Goal: Find specific page/section

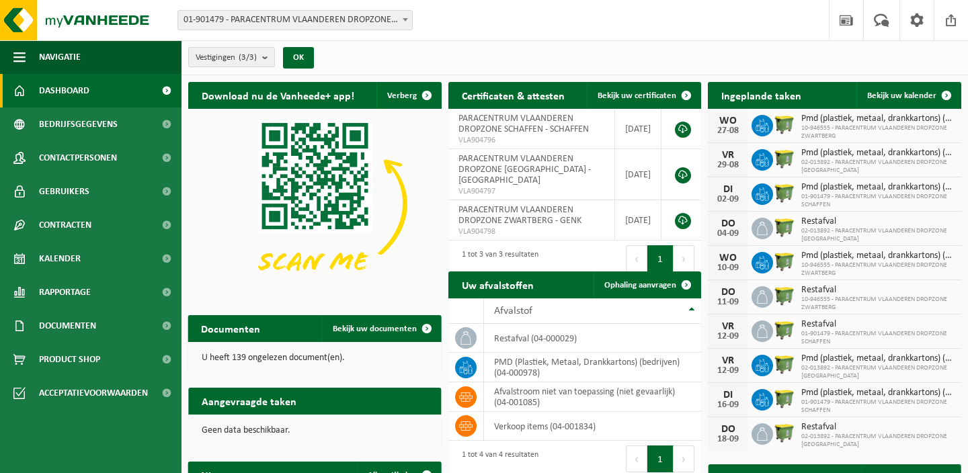
click at [257, 52] on span "Vestigingen (3/3)" at bounding box center [226, 58] width 61 height 20
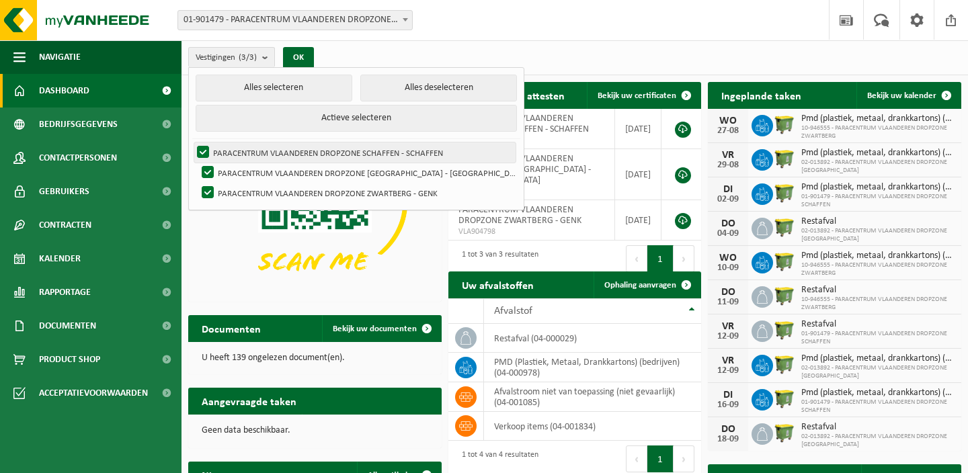
click at [301, 148] on label "PARACENTRUM VLAANDEREN DROPZONE SCHAFFEN - SCHAFFEN" at bounding box center [354, 153] width 321 height 20
click at [192, 143] on input "PARACENTRUM VLAANDEREN DROPZONE SCHAFFEN - SCHAFFEN" at bounding box center [192, 142] width 1 height 1
checkbox input "false"
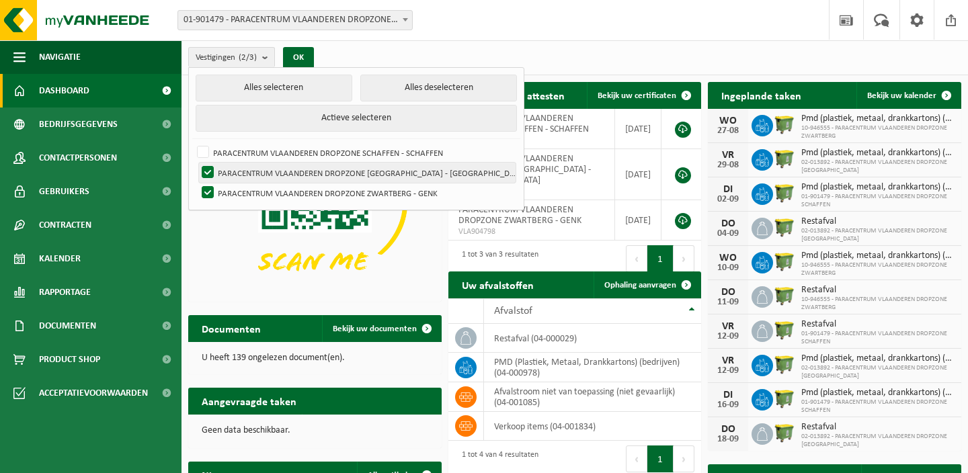
click at [292, 166] on label "PARACENTRUM VLAANDEREN DROPZONE [GEOGRAPHIC_DATA] - [GEOGRAPHIC_DATA]" at bounding box center [357, 173] width 317 height 20
click at [197, 163] on input "PARACENTRUM VLAANDEREN DROPZONE [GEOGRAPHIC_DATA] - [GEOGRAPHIC_DATA]" at bounding box center [196, 162] width 1 height 1
checkbox input "false"
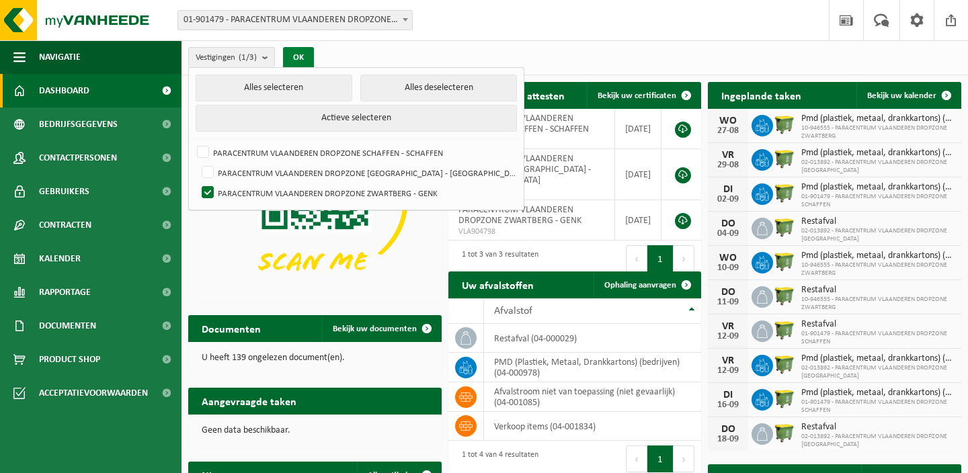
click at [305, 55] on button "OK" at bounding box center [298, 58] width 31 height 22
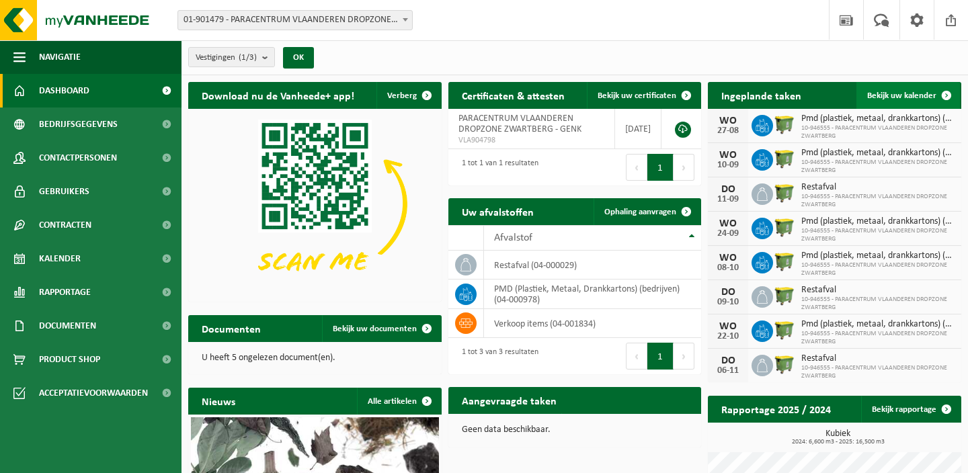
click at [893, 85] on link "Bekijk uw kalender" at bounding box center [908, 95] width 104 height 27
